Goal: Information Seeking & Learning: Learn about a topic

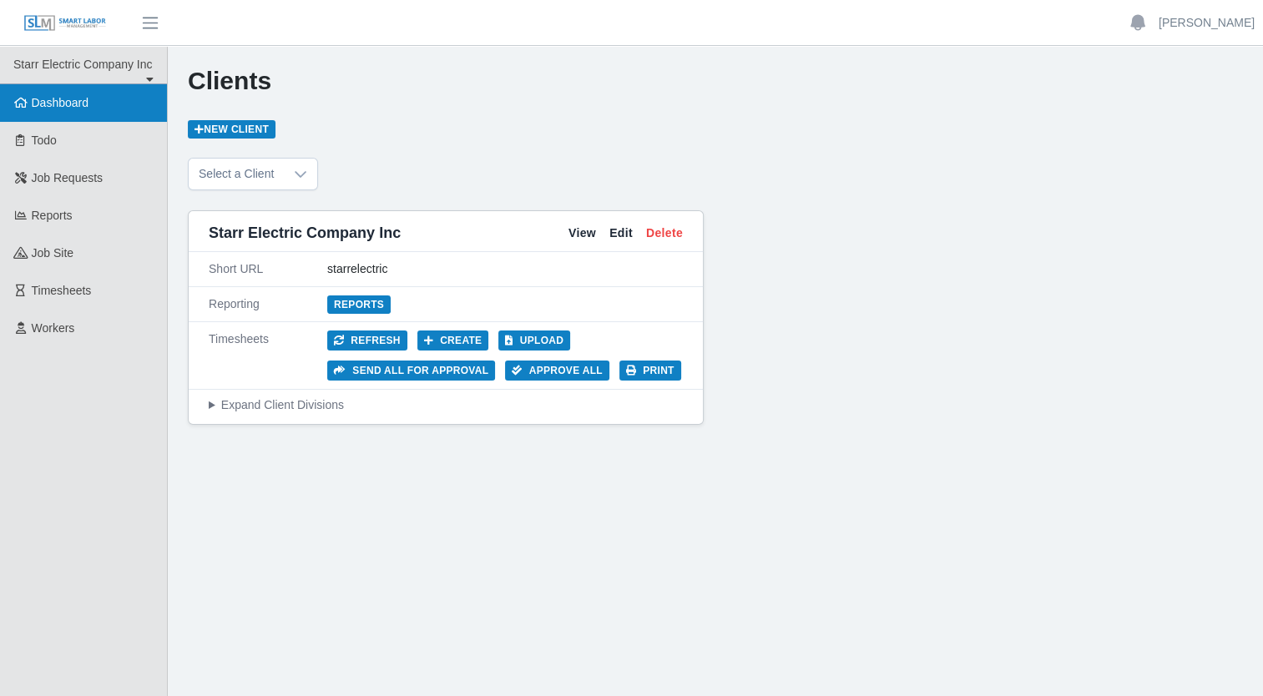
click at [113, 102] on link "Dashboard" at bounding box center [83, 103] width 167 height 38
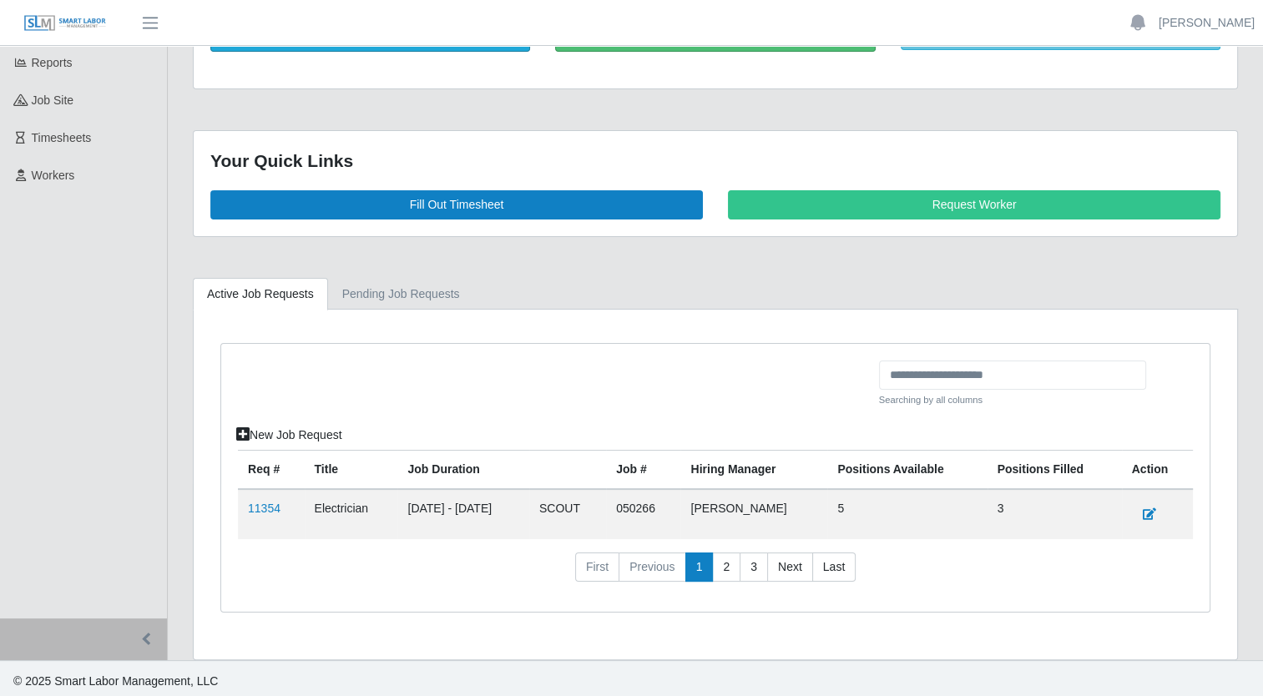
scroll to position [154, 0]
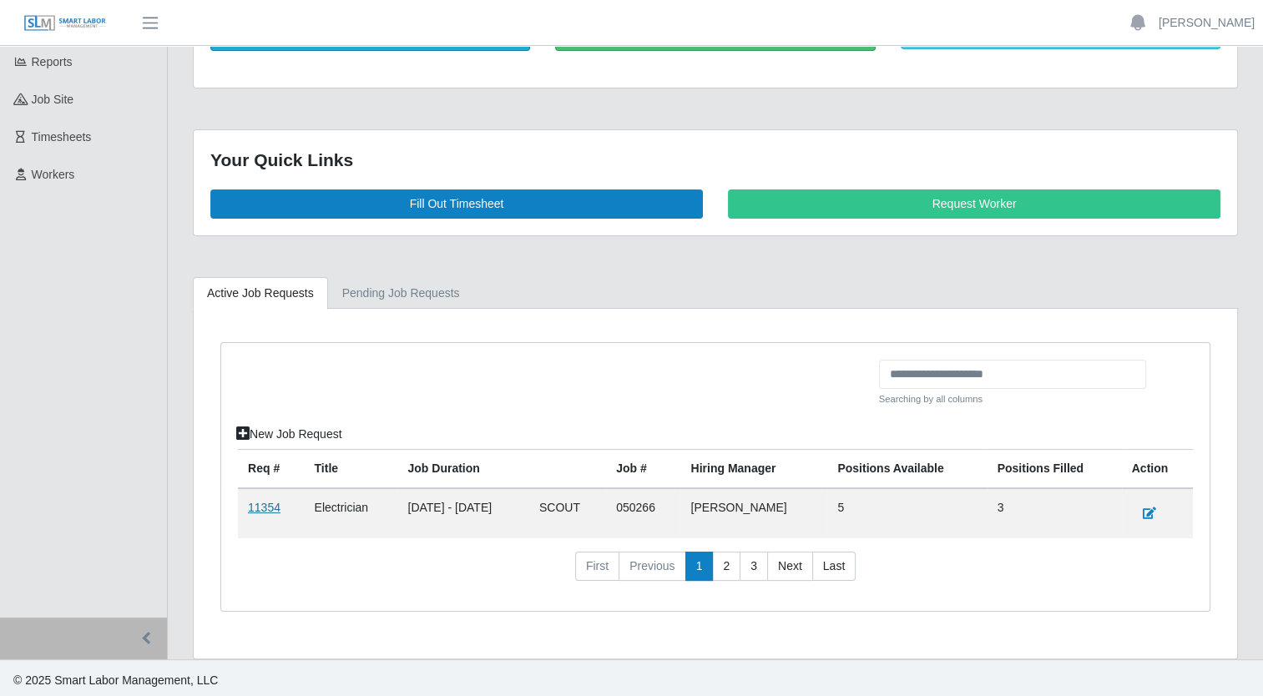
click at [260, 503] on link "11354" at bounding box center [264, 507] width 33 height 13
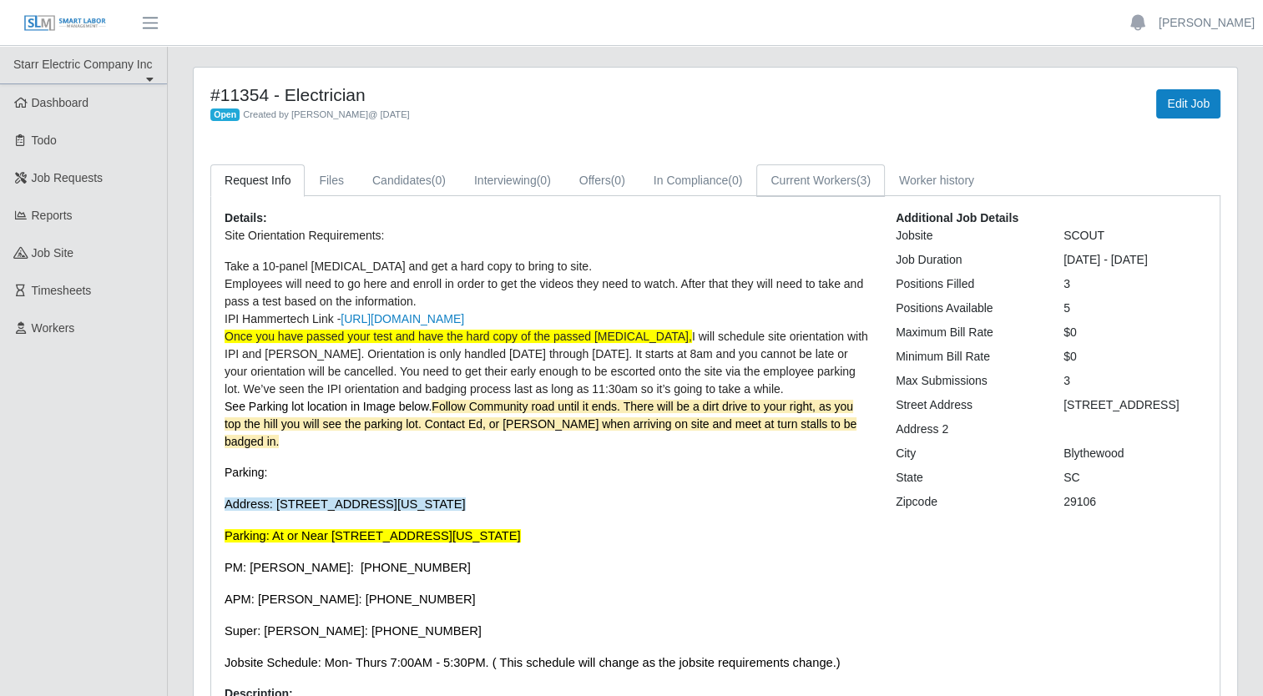
click at [852, 180] on link "Current Workers (3)" at bounding box center [820, 180] width 129 height 33
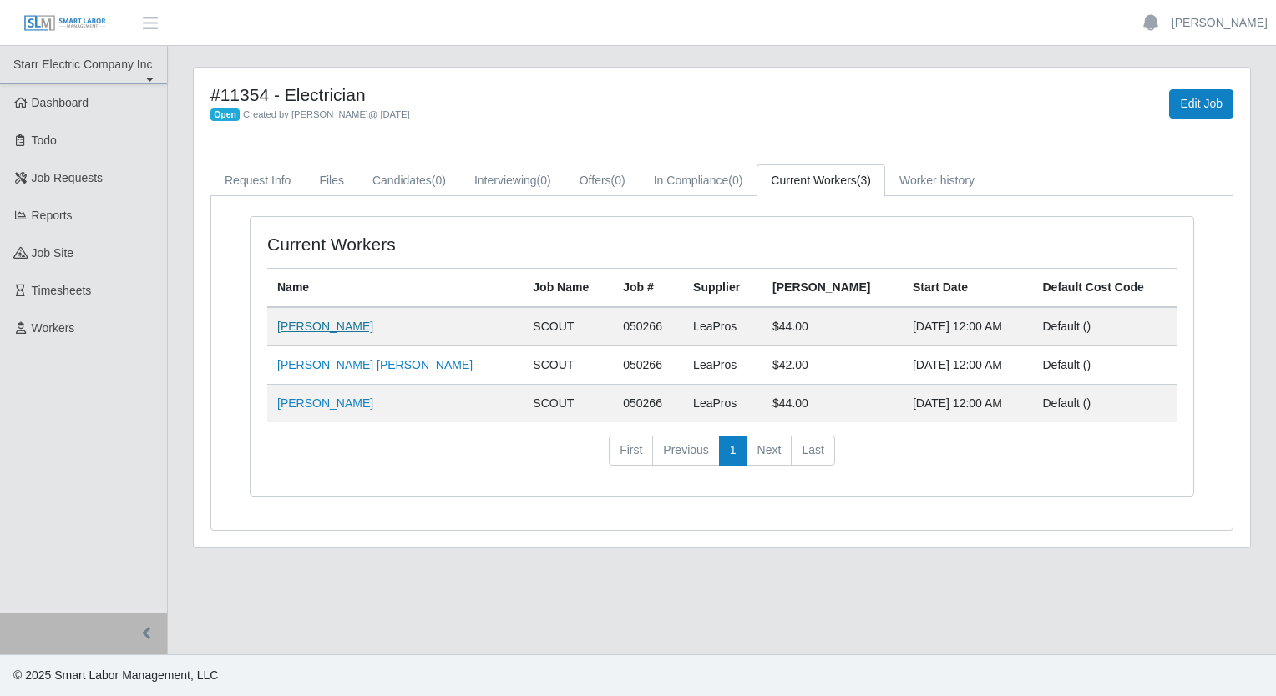
click at [338, 329] on link "Michael Chappell" at bounding box center [325, 326] width 96 height 13
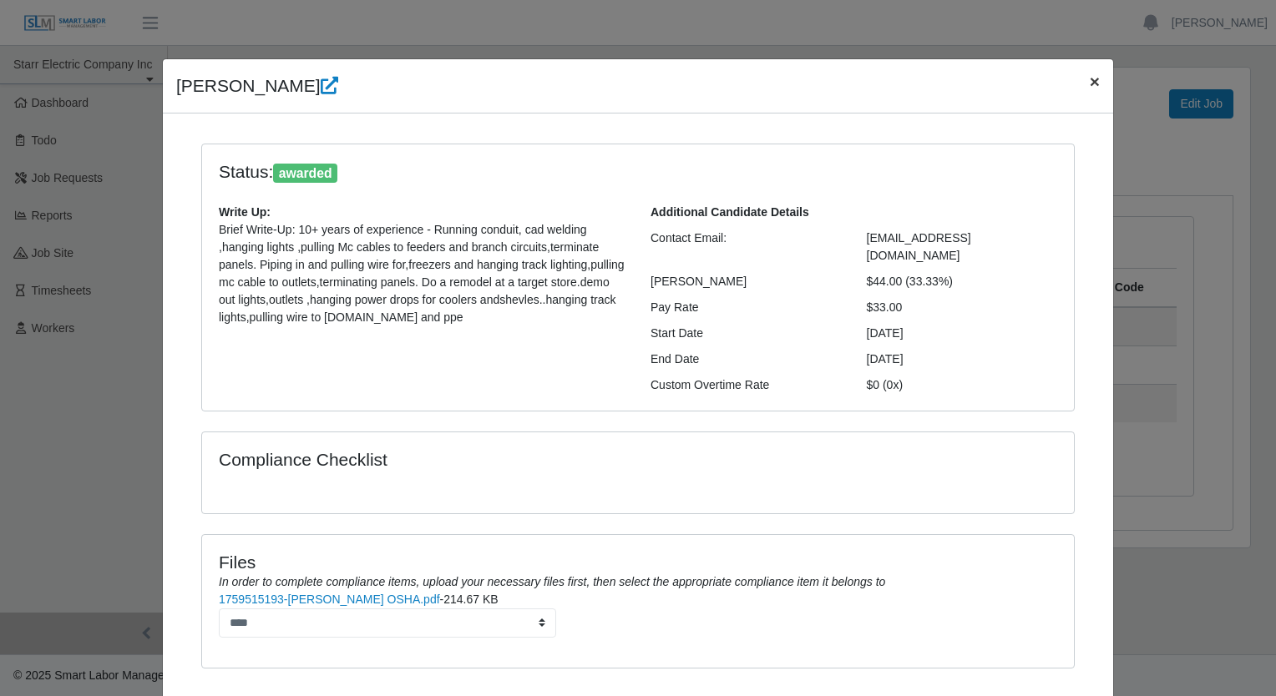
click at [1090, 79] on span "×" at bounding box center [1095, 81] width 10 height 19
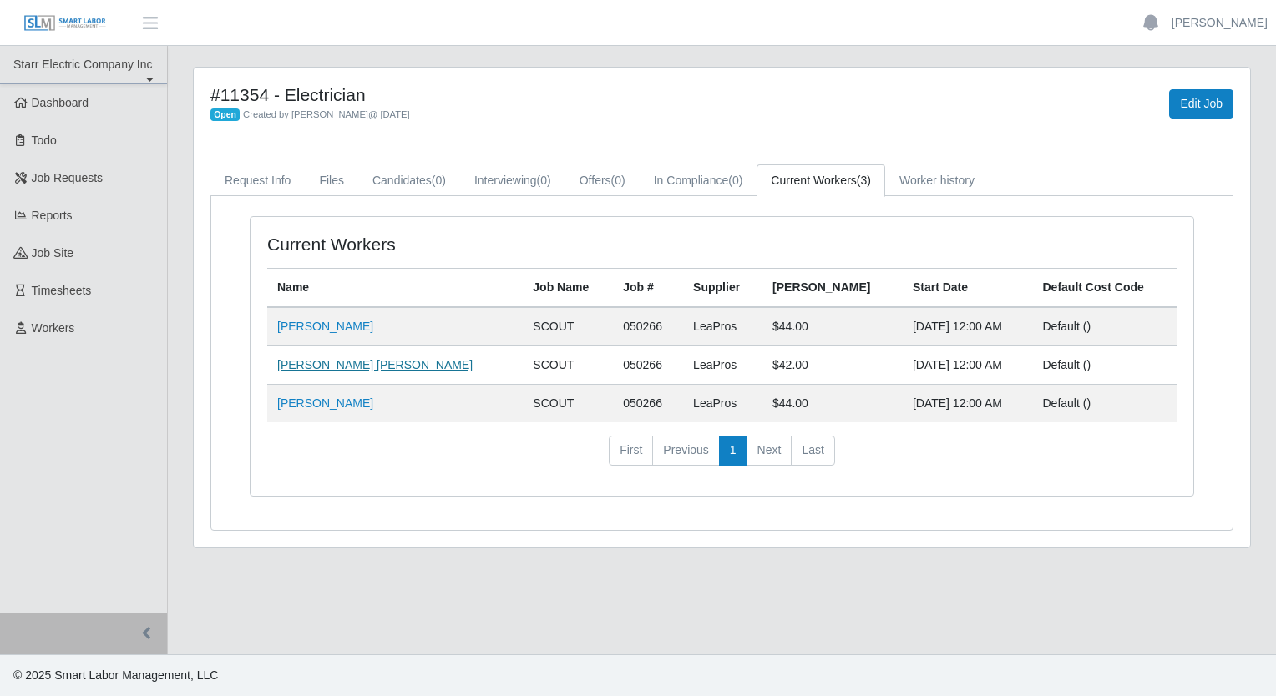
click at [317, 365] on link "Brian Soto Mares" at bounding box center [374, 364] width 195 height 13
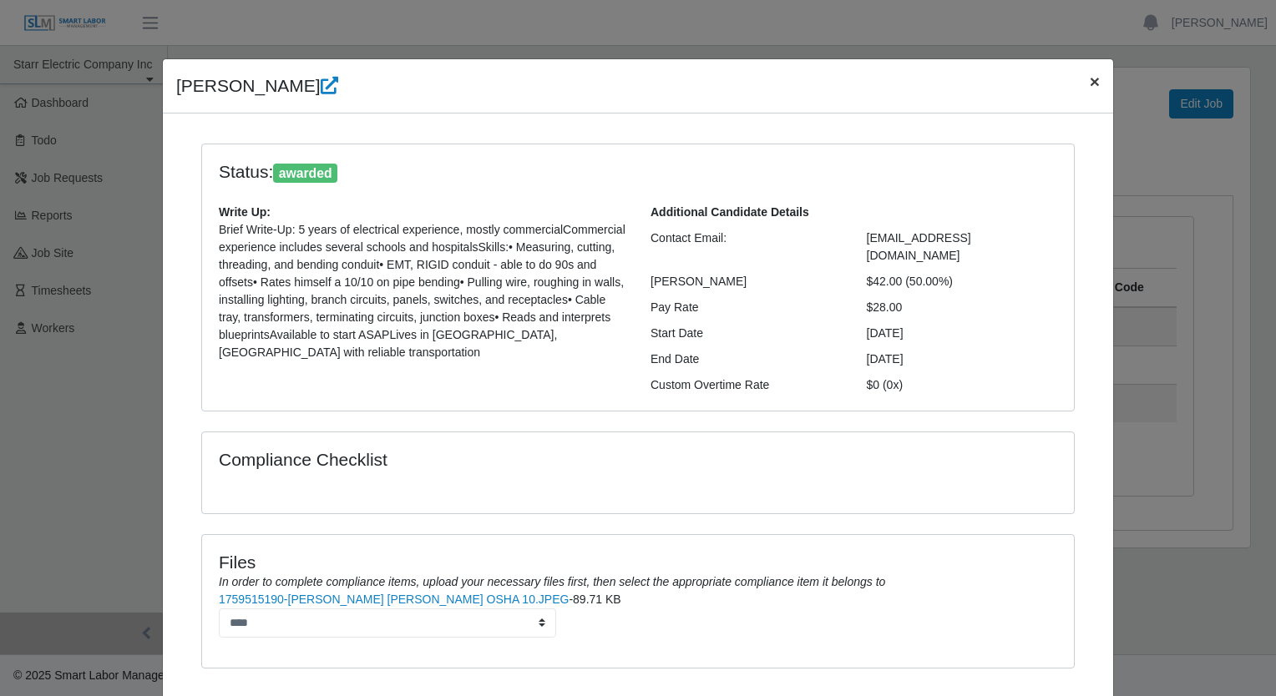
click at [1094, 82] on button "×" at bounding box center [1094, 81] width 37 height 44
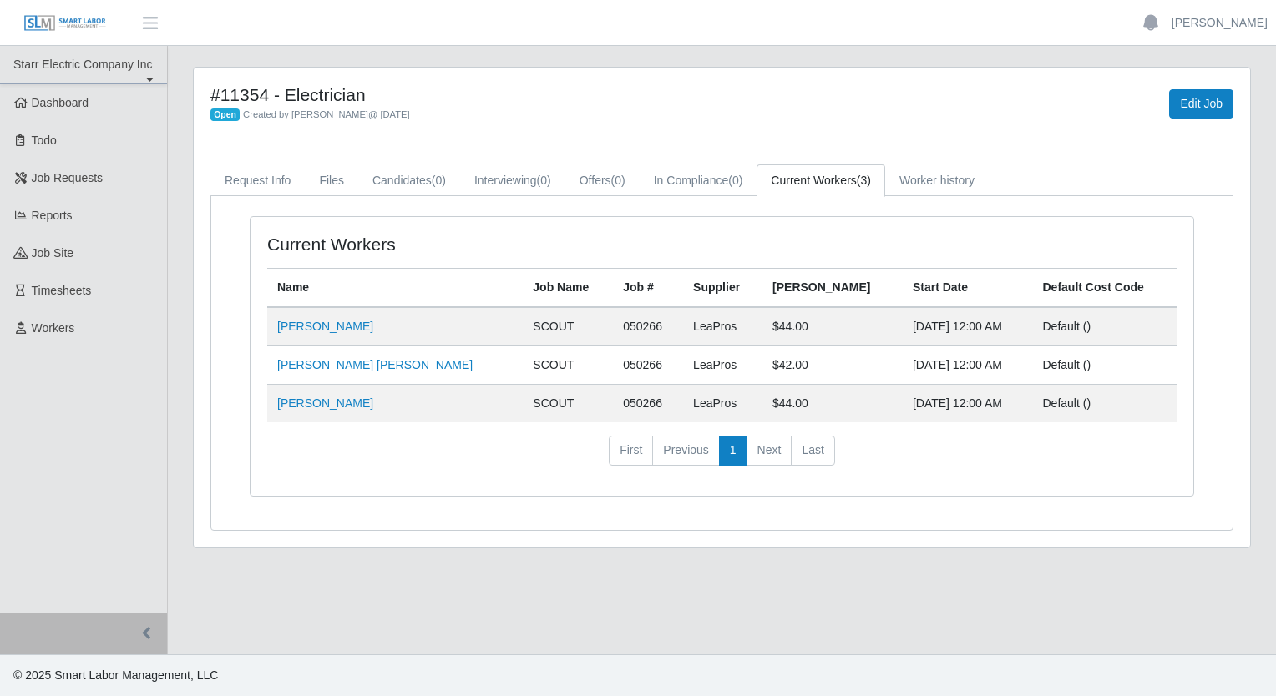
click at [349, 390] on td "Bryan Soto Mckoy" at bounding box center [394, 404] width 255 height 38
click at [349, 399] on link "Bryan Soto Mckoy" at bounding box center [325, 403] width 96 height 13
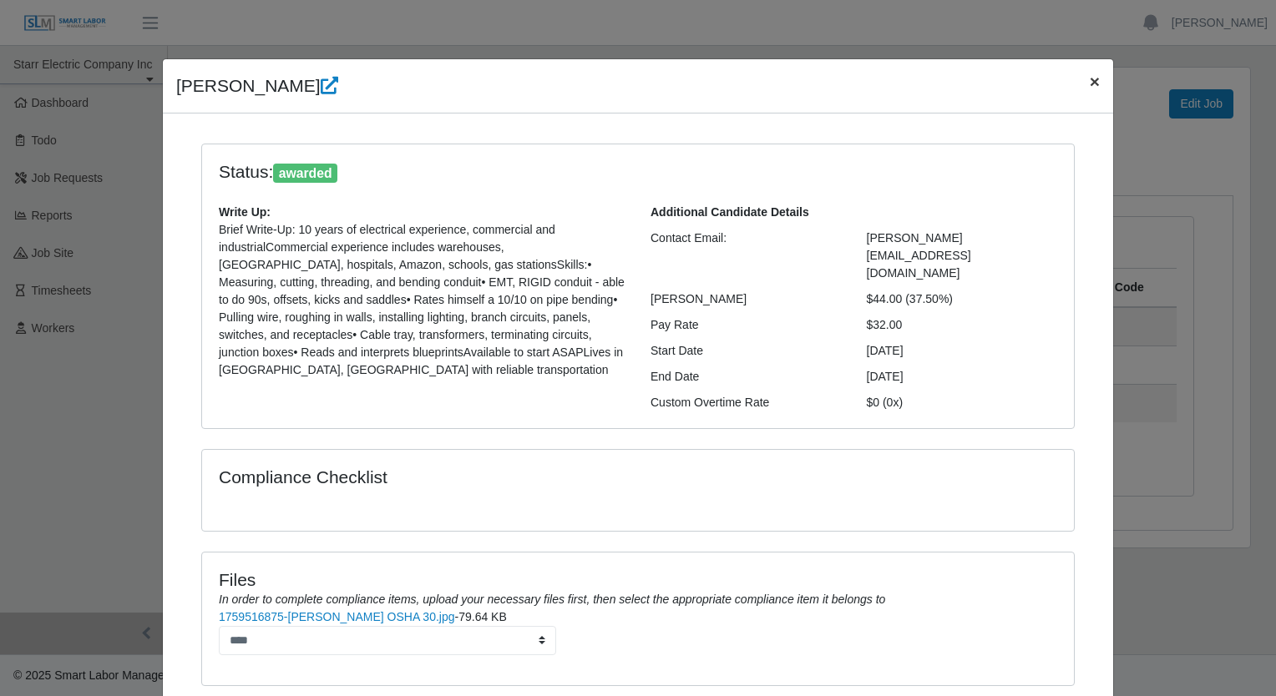
click at [1090, 85] on span "×" at bounding box center [1095, 81] width 10 height 19
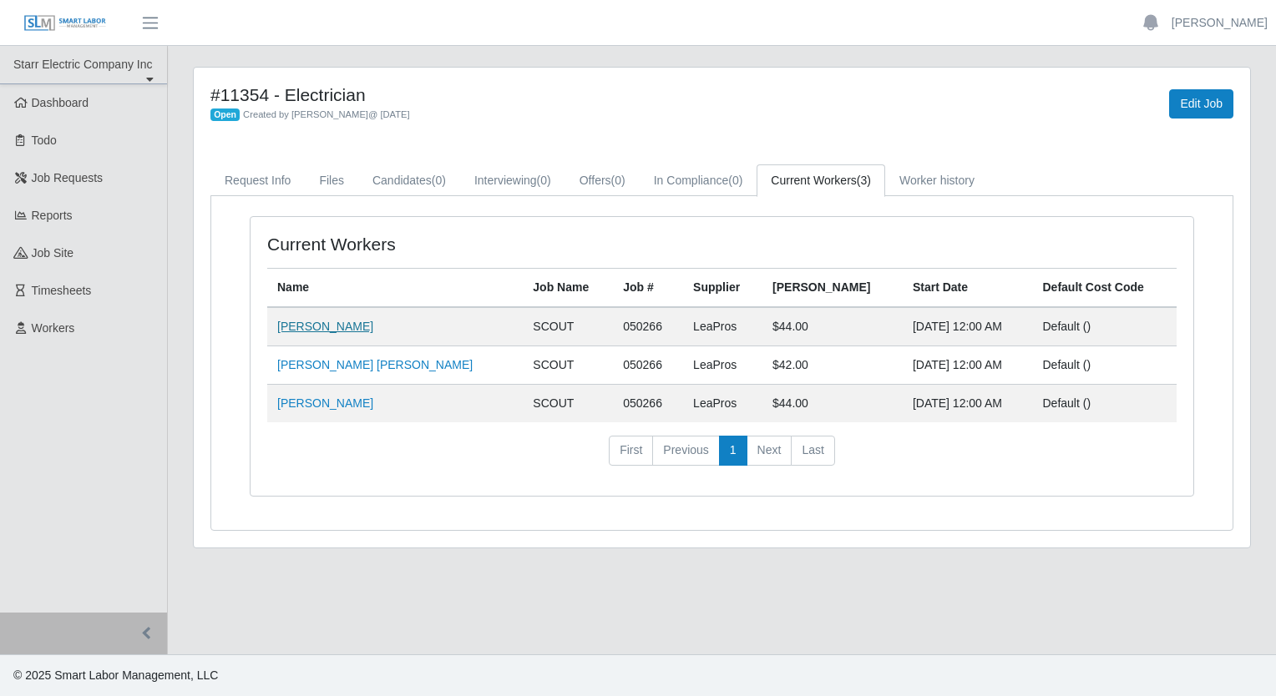
click at [307, 327] on link "Michael Chappell" at bounding box center [325, 326] width 96 height 13
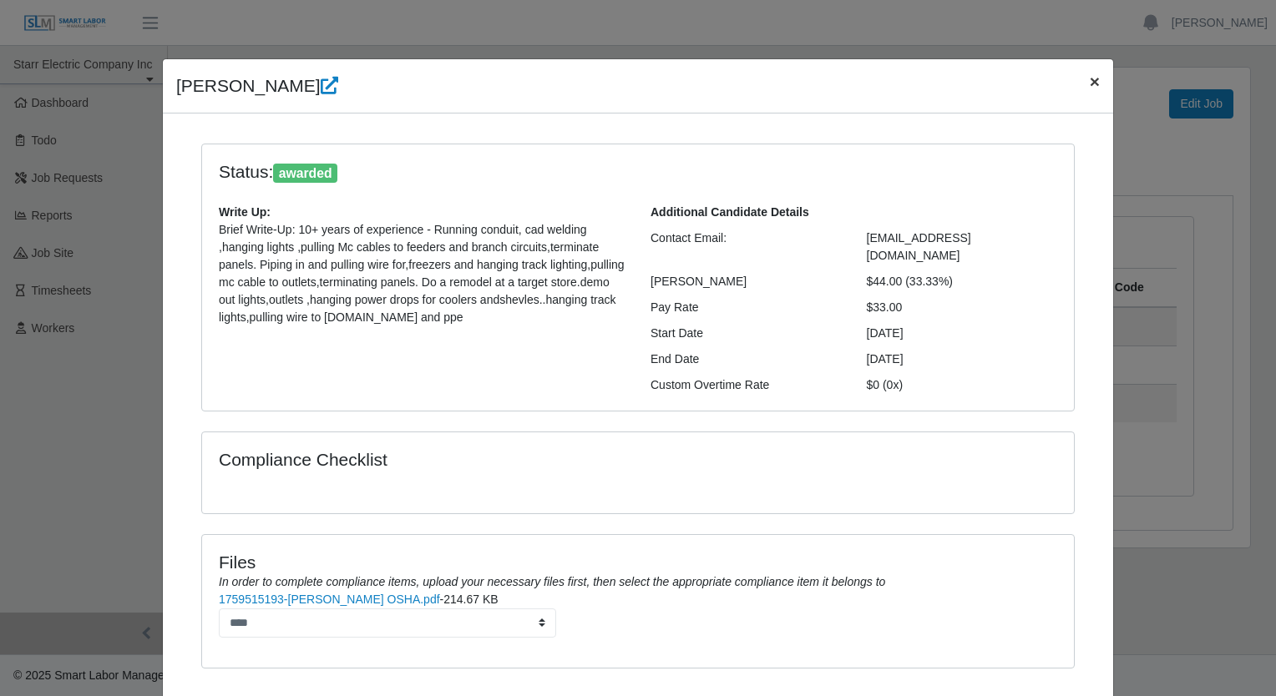
click at [1090, 85] on span "×" at bounding box center [1095, 81] width 10 height 19
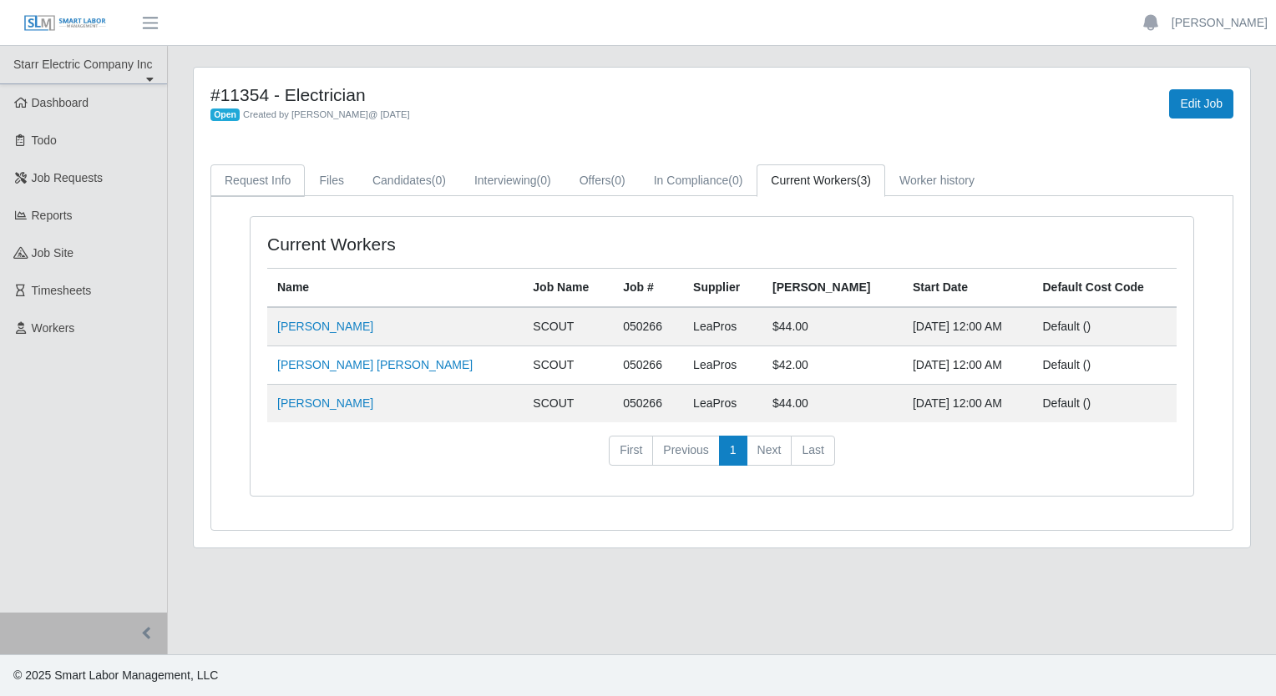
click at [259, 169] on link "Request Info" at bounding box center [257, 180] width 94 height 33
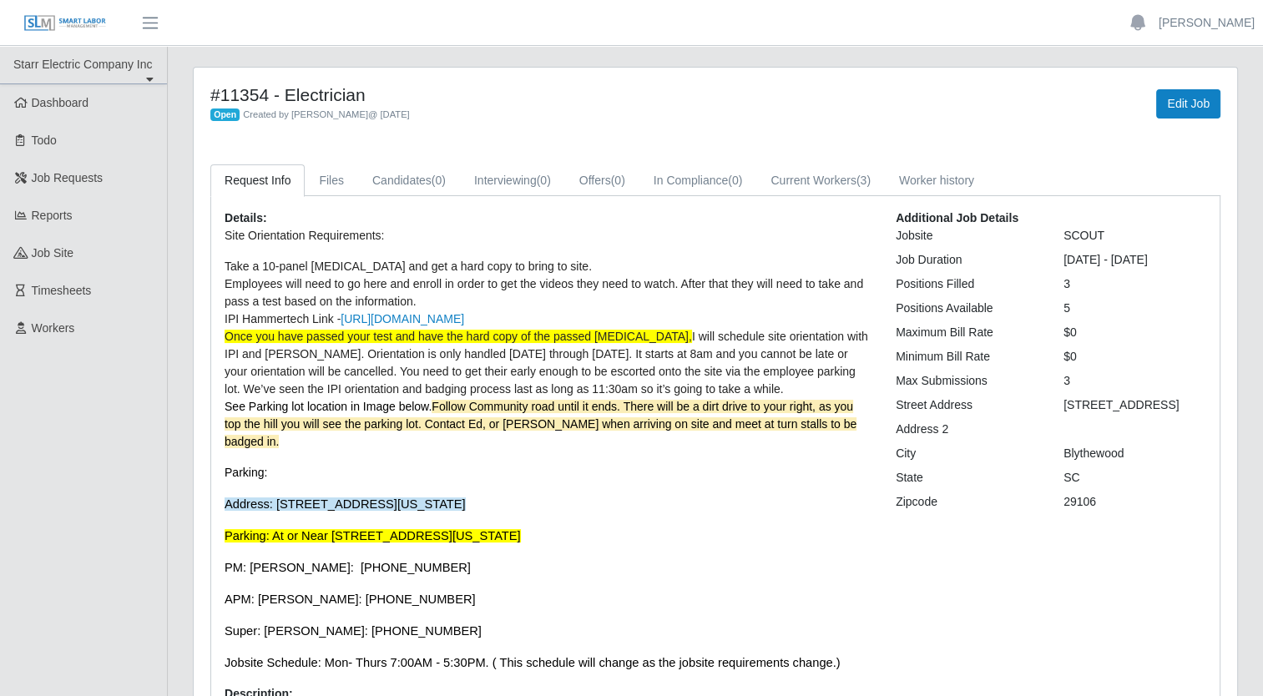
click at [741, 112] on div "Open Created by Patrick Gray @ 09/23/2025" at bounding box center [499, 114] width 579 height 18
click at [542, 104] on h4 "#11354 - Electrician" at bounding box center [499, 94] width 579 height 21
